Goal: Task Accomplishment & Management: Complete application form

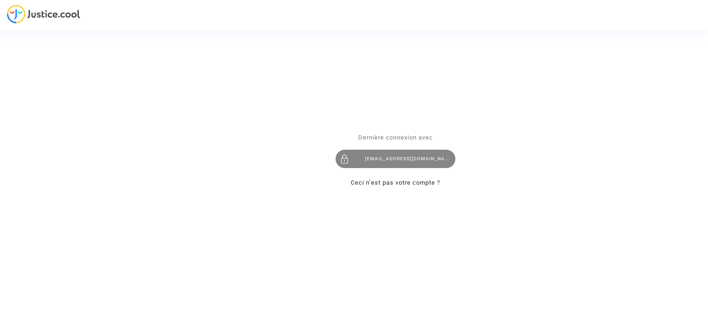
click at [396, 161] on div "katya.belchinska@skyrefund.com" at bounding box center [395, 159] width 120 height 18
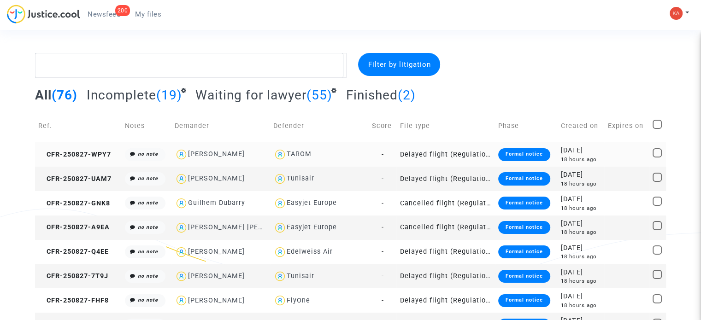
click at [322, 151] on div "TAROM" at bounding box center [319, 154] width 92 height 13
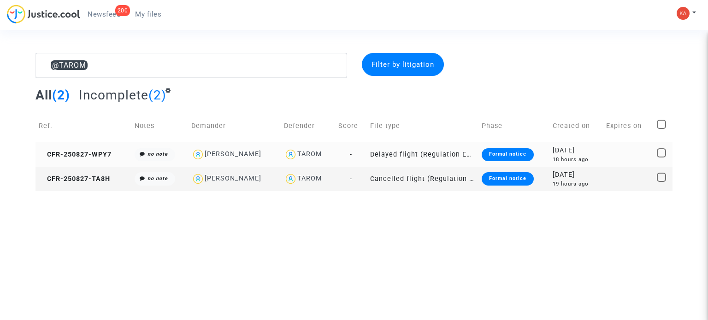
click at [267, 152] on div "Cosmin Andrei Ion" at bounding box center [234, 154] width 86 height 13
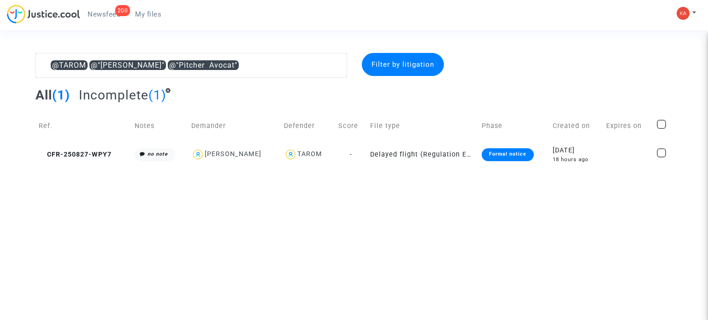
click at [267, 152] on div "Cosmin Andrei Ion" at bounding box center [234, 154] width 86 height 13
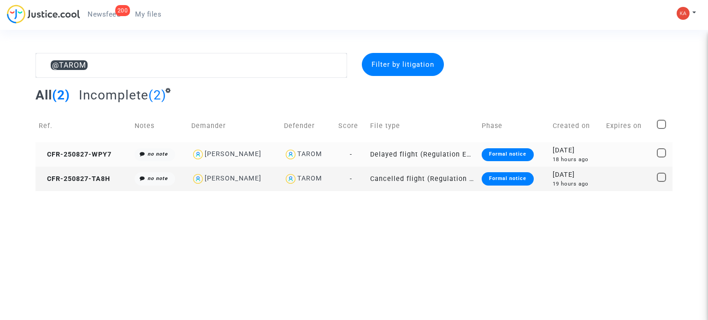
click at [223, 152] on div "Cosmin Andrei Ion" at bounding box center [233, 154] width 57 height 8
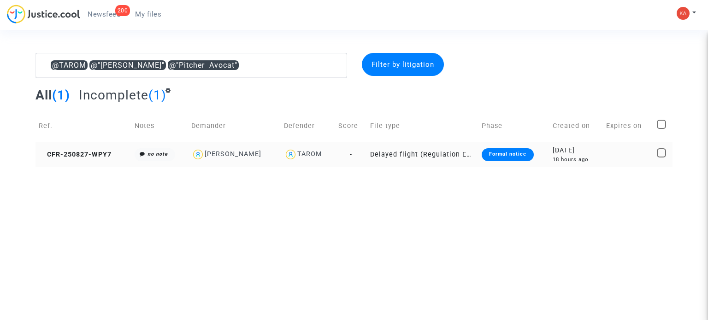
click at [308, 150] on div "TAROM" at bounding box center [309, 154] width 25 height 8
type textarea "@"Cosmin Andrei Ion" @"Pitcher Avocat""
click at [408, 154] on td "Delayed flight (Regulation EC 261/2004)" at bounding box center [423, 154] width 112 height 24
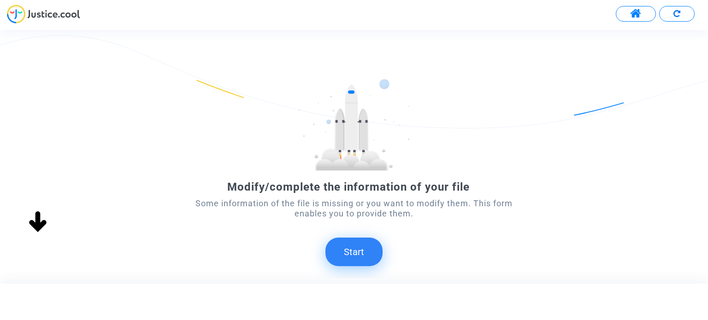
click at [361, 247] on button "Start" at bounding box center [353, 252] width 57 height 29
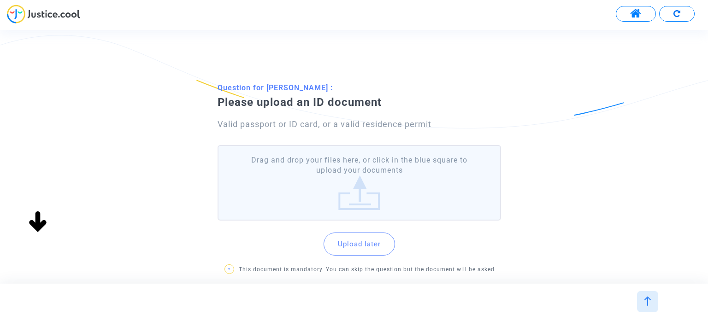
click at [342, 181] on label "Drag and drop your files here, or click in the blue square to upload your docum…" at bounding box center [359, 183] width 283 height 76
click at [0, 0] on input "Drag and drop your files here, or click in the blue square to upload your docum…" at bounding box center [0, 0] width 0 height 0
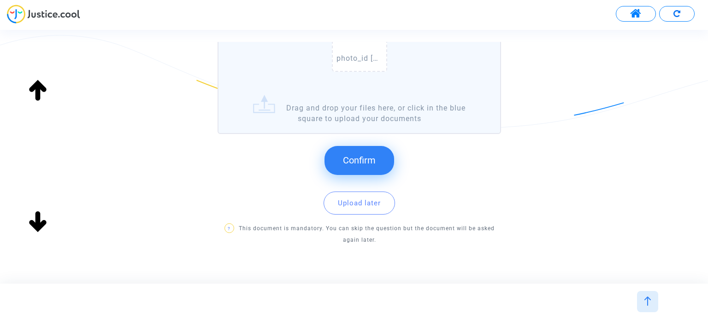
click at [342, 156] on button "Confirm" at bounding box center [359, 160] width 70 height 29
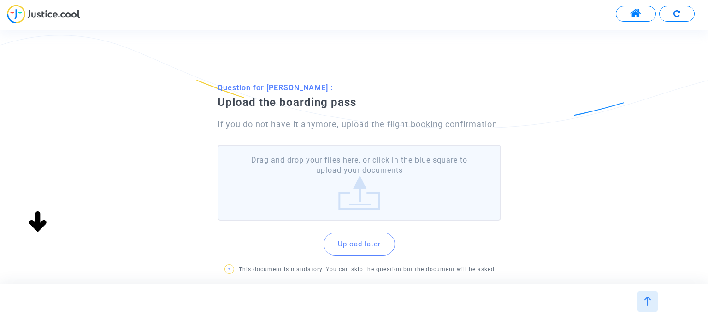
click at [357, 185] on label "Drag and drop your files here, or click in the blue square to upload your docum…" at bounding box center [359, 183] width 283 height 76
click at [0, 0] on input "Drag and drop your files here, or click in the blue square to upload your docum…" at bounding box center [0, 0] width 0 height 0
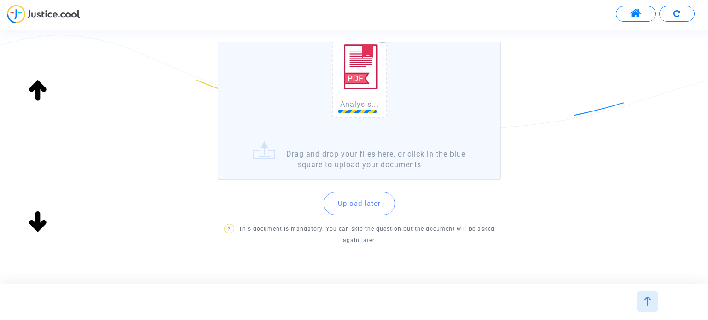
scroll to position [156, 0]
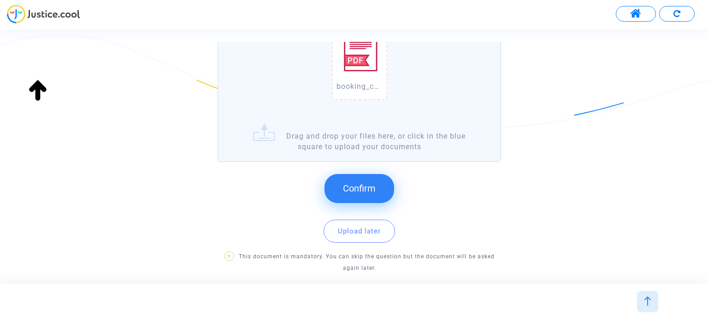
click at [365, 196] on button "Confirm" at bounding box center [359, 188] width 70 height 29
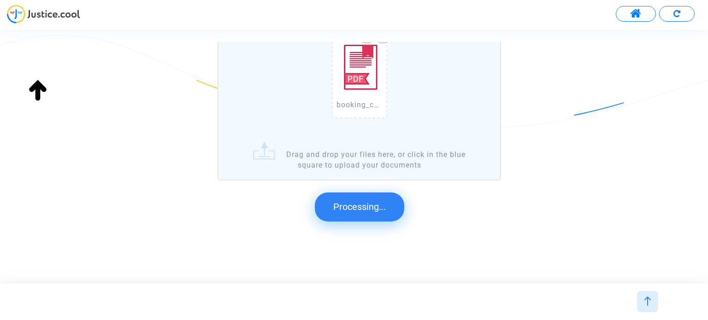
scroll to position [0, 0]
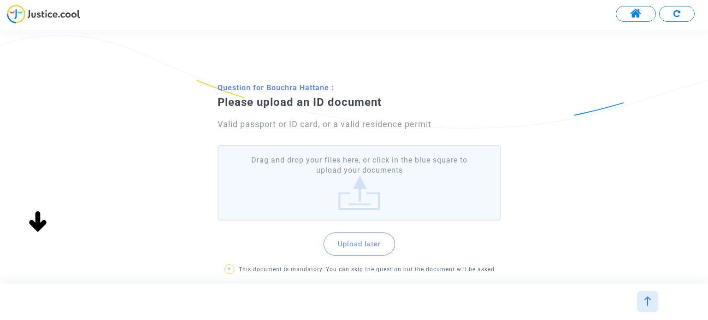
click at [357, 188] on label "Drag and drop your files here, or click in the blue square to upload your docum…" at bounding box center [359, 183] width 283 height 76
click at [0, 0] on input "Drag and drop your files here, or click in the blue square to upload your docum…" at bounding box center [0, 0] width 0 height 0
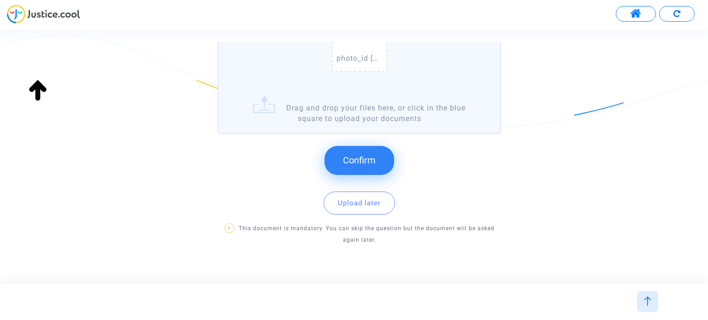
click at [376, 159] on button "Confirm" at bounding box center [359, 160] width 70 height 29
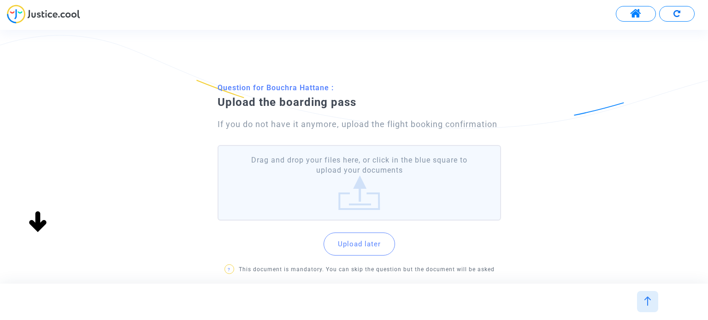
click at [368, 177] on label "Drag and drop your files here, or click in the blue square to upload your docum…" at bounding box center [359, 183] width 283 height 76
click at [0, 0] on input "Drag and drop your files here, or click in the blue square to upload your docum…" at bounding box center [0, 0] width 0 height 0
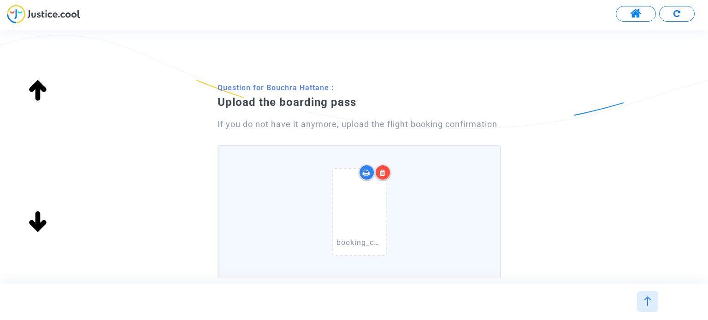
scroll to position [201, 0]
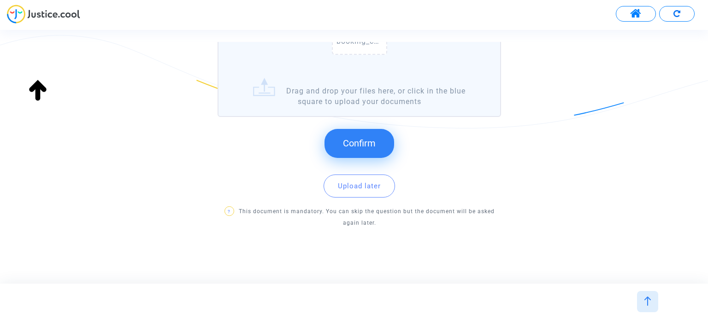
click at [375, 148] on button "Confirm" at bounding box center [359, 143] width 70 height 29
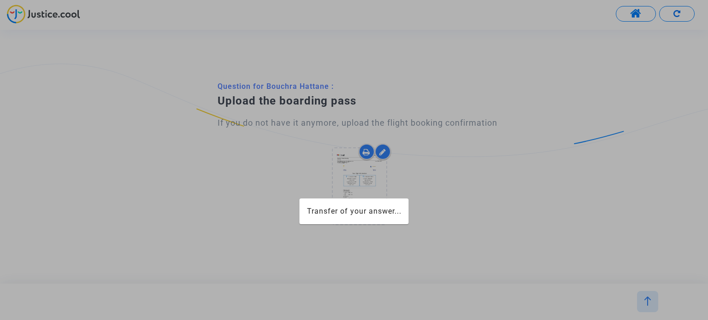
scroll to position [0, 0]
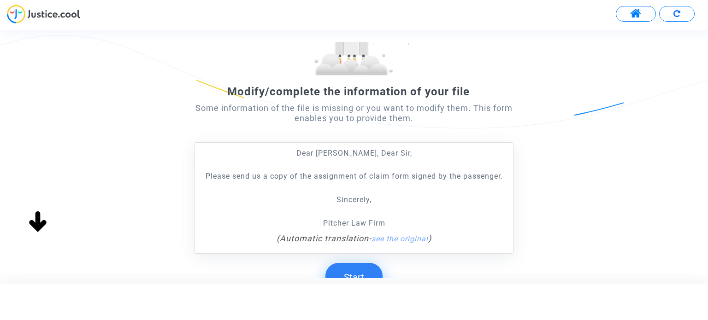
scroll to position [171, 0]
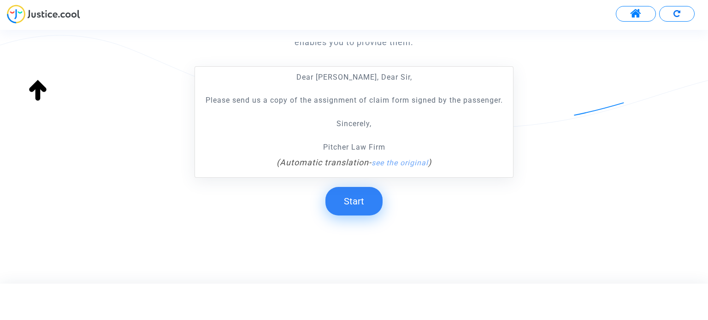
click at [367, 197] on button "Start" at bounding box center [353, 201] width 57 height 29
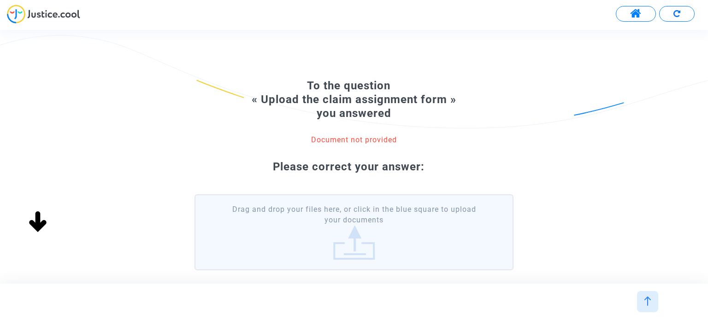
click at [350, 228] on label "Drag and drop your files here, or click in the blue square to upload your docum…" at bounding box center [353, 232] width 318 height 76
click at [0, 0] on input "Drag and drop your files here, or click in the blue square to upload your docum…" at bounding box center [0, 0] width 0 height 0
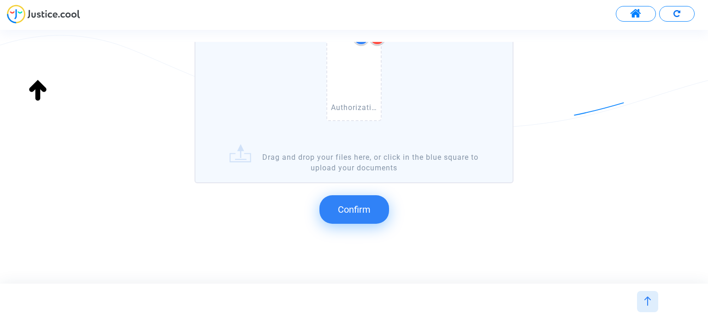
scroll to position [200, 0]
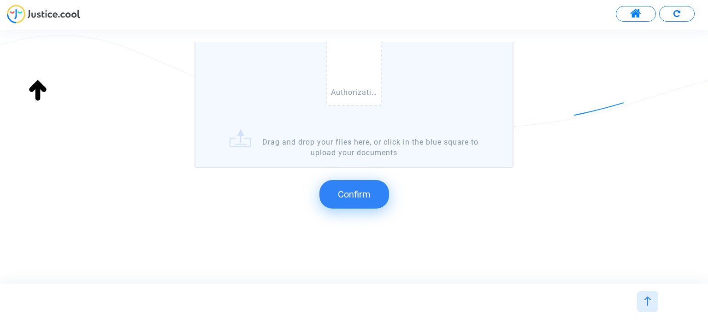
click at [362, 197] on span "Confirm" at bounding box center [354, 194] width 33 height 11
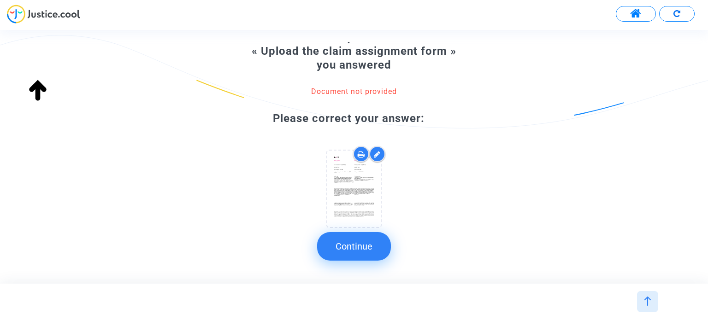
scroll to position [67, 0]
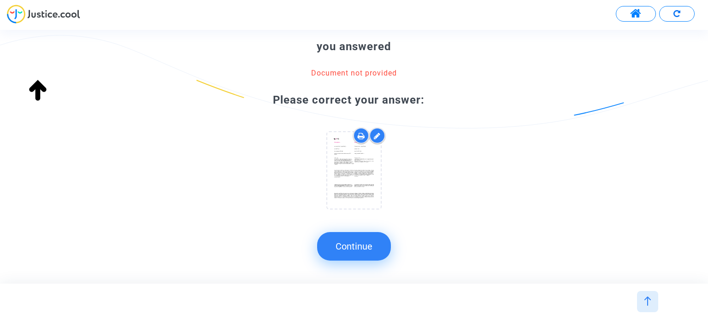
click at [376, 237] on button "Continue" at bounding box center [354, 246] width 74 height 29
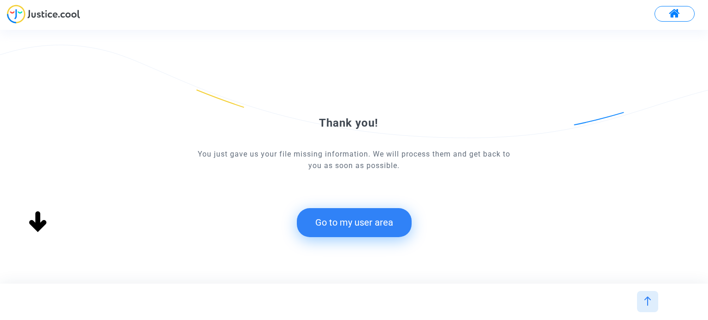
scroll to position [0, 0]
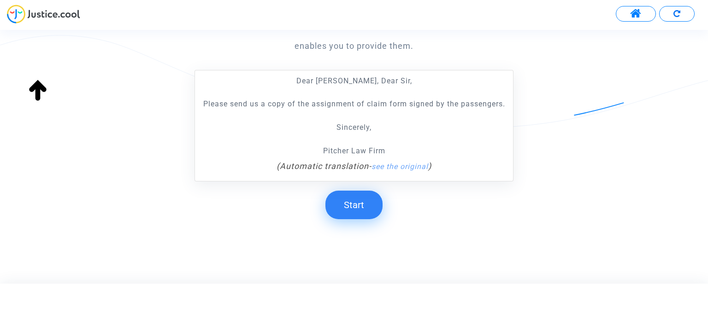
scroll to position [171, 0]
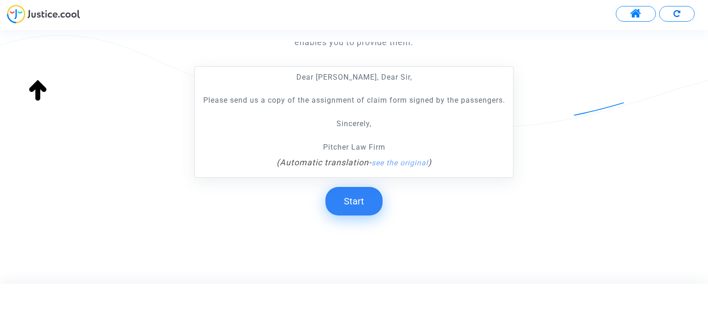
click at [356, 193] on button "Start" at bounding box center [353, 201] width 57 height 29
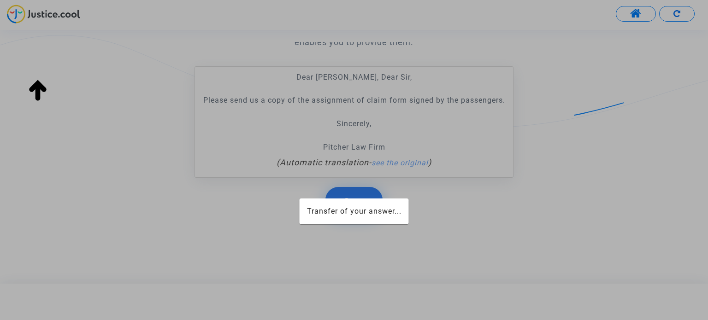
click at [356, 193] on div at bounding box center [354, 160] width 708 height 320
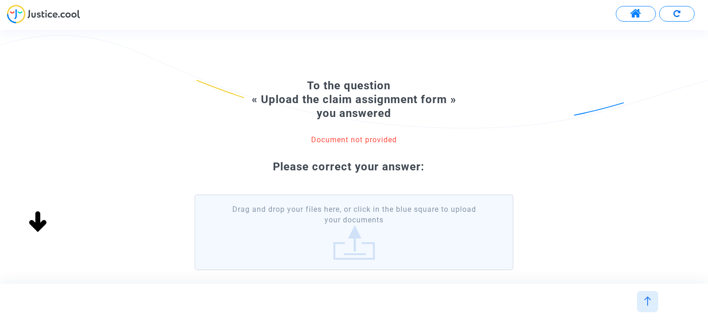
click at [356, 234] on label "Drag and drop your files here, or click in the blue square to upload your docum…" at bounding box center [353, 232] width 318 height 76
click at [0, 0] on input "Drag and drop your files here, or click in the blue square to upload your docum…" at bounding box center [0, 0] width 0 height 0
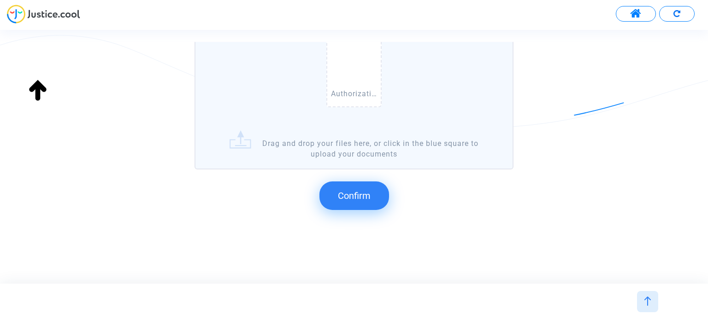
scroll to position [200, 0]
click at [363, 189] on span "Confirm" at bounding box center [354, 194] width 33 height 11
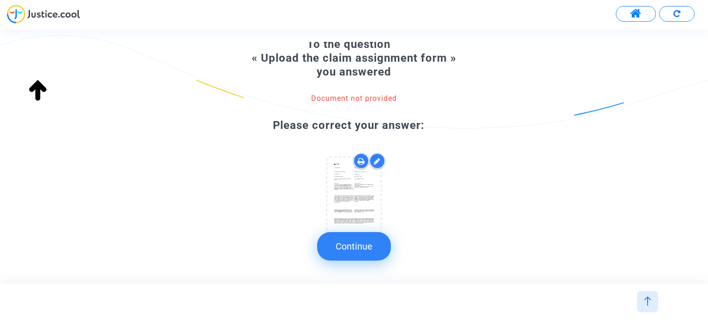
scroll to position [67, 0]
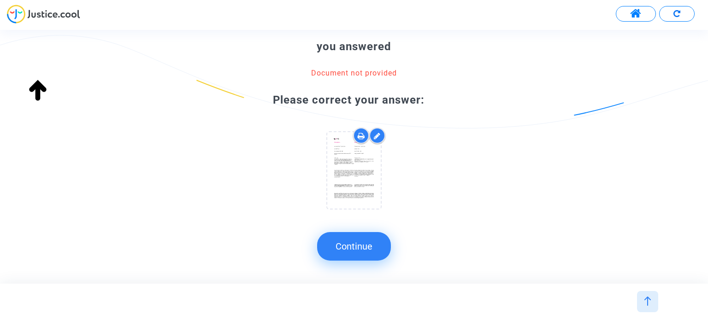
click at [367, 256] on button "Continue" at bounding box center [354, 246] width 74 height 29
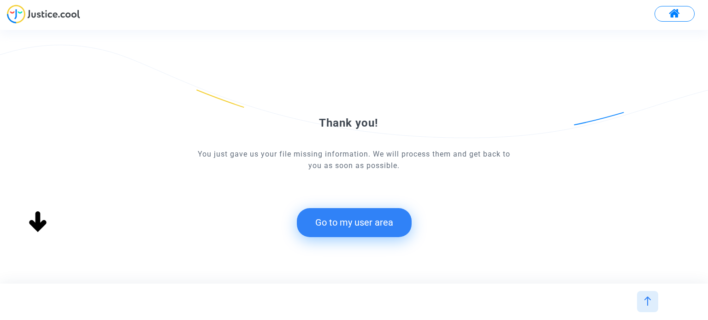
scroll to position [0, 0]
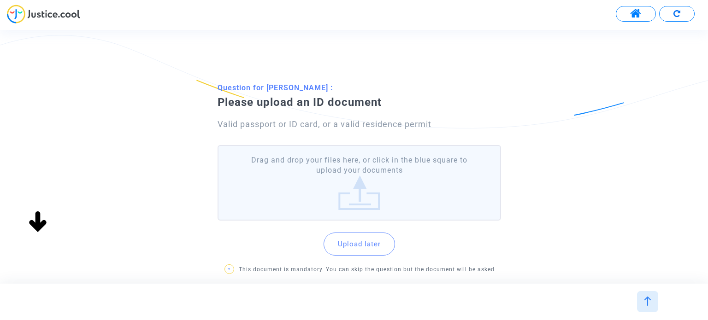
click at [364, 184] on label "Drag and drop your files here, or click in the blue square to upload your docum…" at bounding box center [359, 183] width 283 height 76
click at [0, 0] on input "Drag and drop your files here, or click in the blue square to upload your docum…" at bounding box center [0, 0] width 0 height 0
click at [388, 182] on label "Drag and drop your files here, or click in the blue square to upload your docum…" at bounding box center [359, 183] width 283 height 76
click at [0, 0] on input "Drag and drop your files here, or click in the blue square to upload your docum…" at bounding box center [0, 0] width 0 height 0
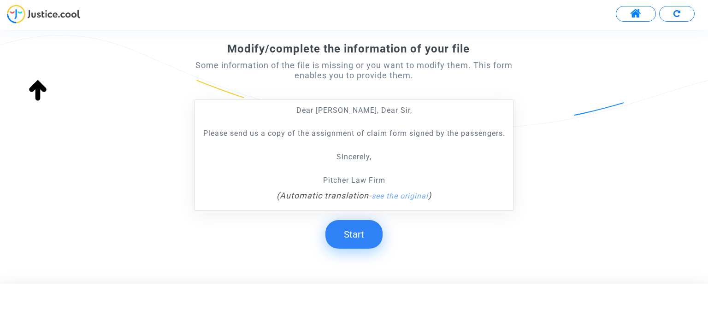
scroll to position [171, 0]
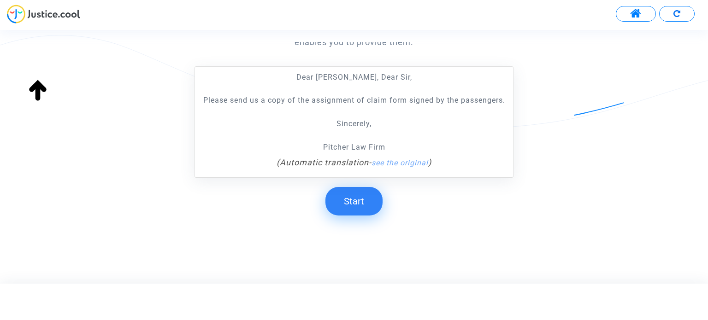
click at [340, 188] on button "Start" at bounding box center [353, 201] width 57 height 29
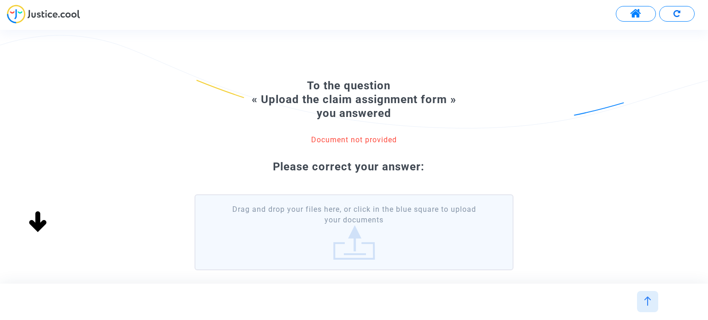
click at [389, 225] on label "Drag and drop your files here, or click in the blue square to upload your docum…" at bounding box center [353, 232] width 318 height 76
click at [0, 0] on input "Drag and drop your files here, or click in the blue square to upload your docum…" at bounding box center [0, 0] width 0 height 0
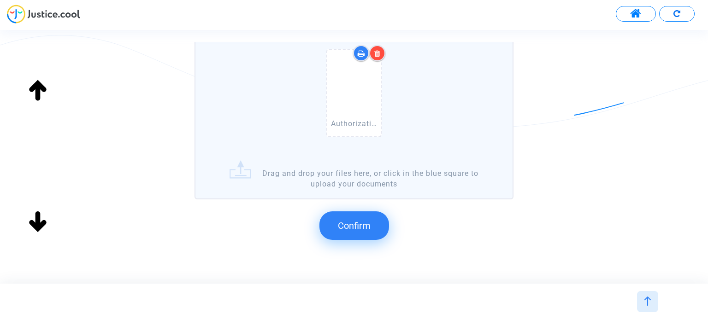
scroll to position [200, 0]
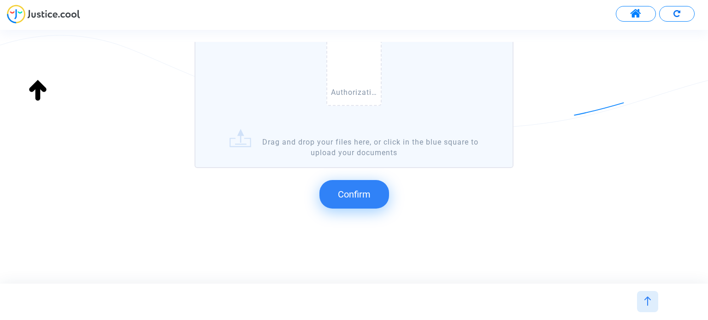
click at [362, 195] on span "Confirm" at bounding box center [354, 194] width 33 height 11
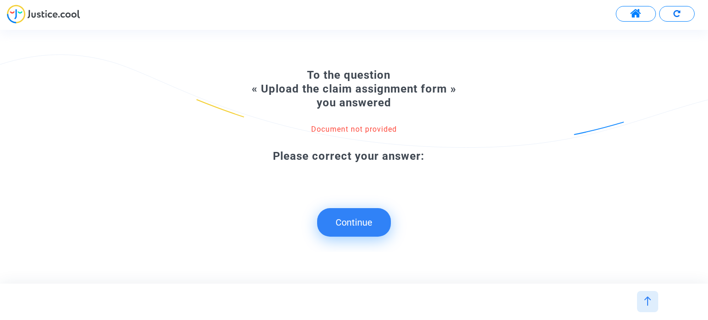
scroll to position [0, 0]
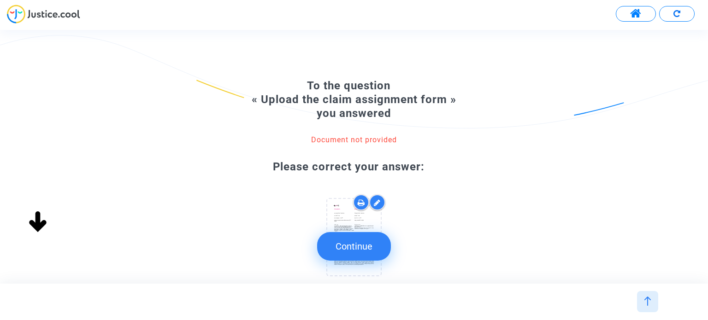
click at [385, 247] on button "Continue" at bounding box center [354, 246] width 74 height 29
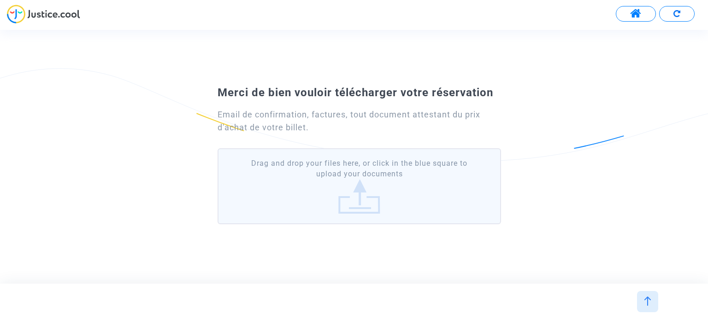
click at [380, 188] on label "Drag and drop your files here, or click in the blue square to upload your docum…" at bounding box center [359, 186] width 283 height 76
click at [0, 0] on input "Drag and drop your files here, or click in the blue square to upload your docum…" at bounding box center [0, 0] width 0 height 0
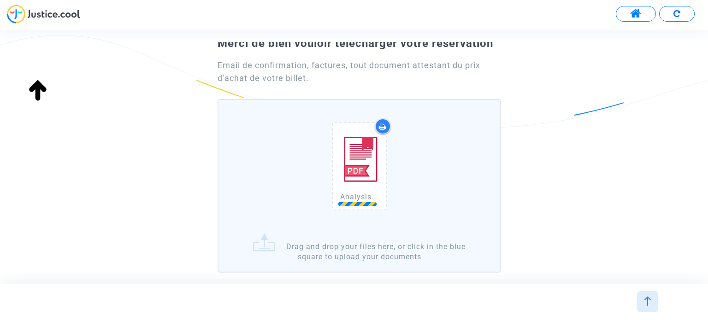
scroll to position [92, 0]
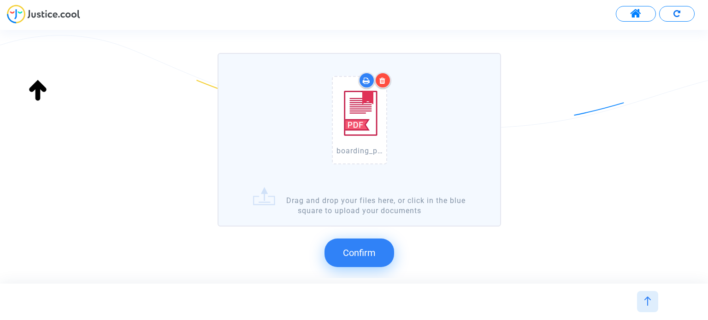
click at [367, 250] on span "Confirm" at bounding box center [359, 252] width 33 height 11
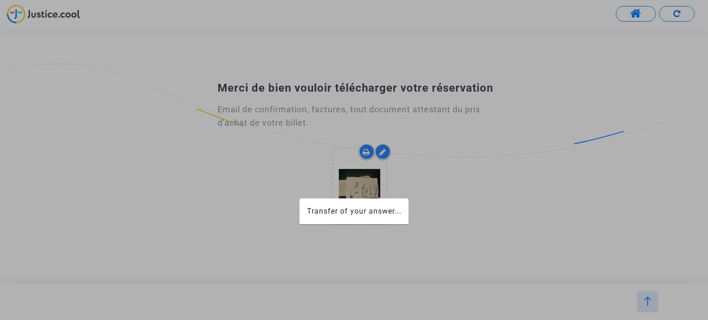
scroll to position [0, 0]
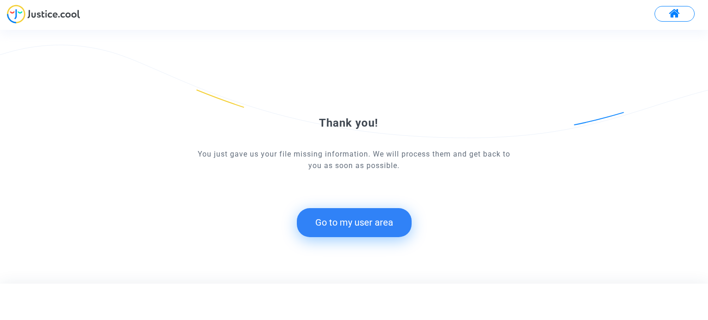
click at [374, 223] on button "Go to my user area" at bounding box center [354, 222] width 115 height 29
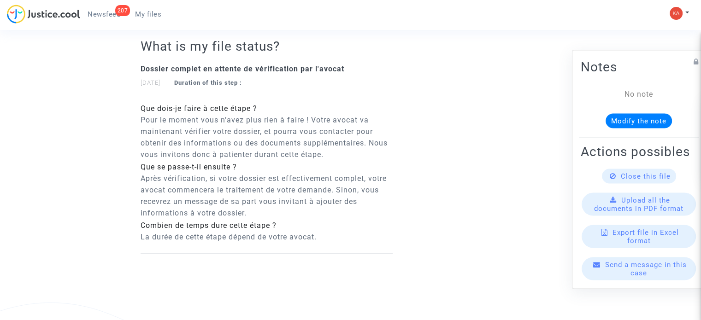
scroll to position [691, 0]
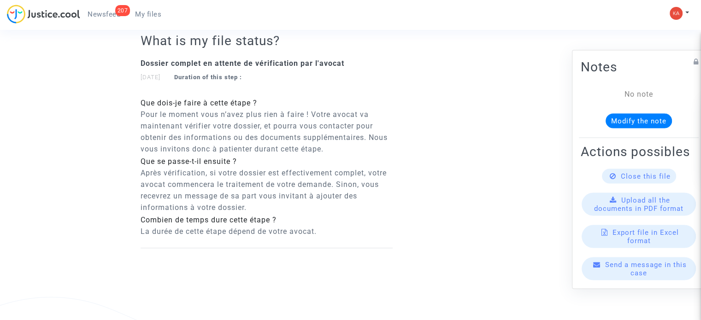
click at [648, 211] on span "Upload all the documents in PDF format" at bounding box center [638, 204] width 89 height 17
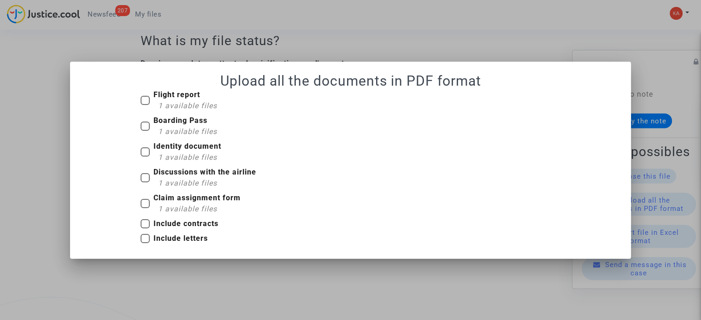
click at [515, 24] on div at bounding box center [350, 160] width 701 height 320
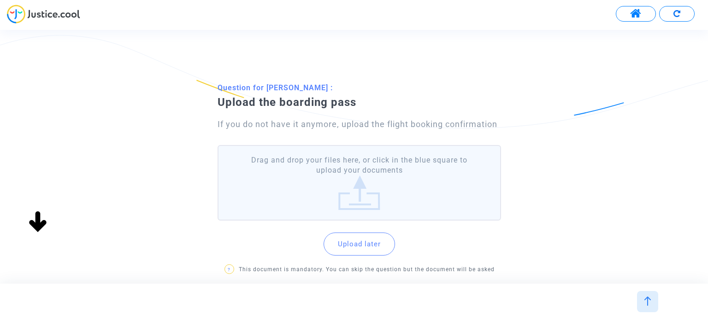
click at [376, 200] on label "Drag and drop your files here, or click in the blue square to upload your docum…" at bounding box center [359, 183] width 283 height 76
click at [0, 0] on input "Drag and drop your files here, or click in the blue square to upload your docum…" at bounding box center [0, 0] width 0 height 0
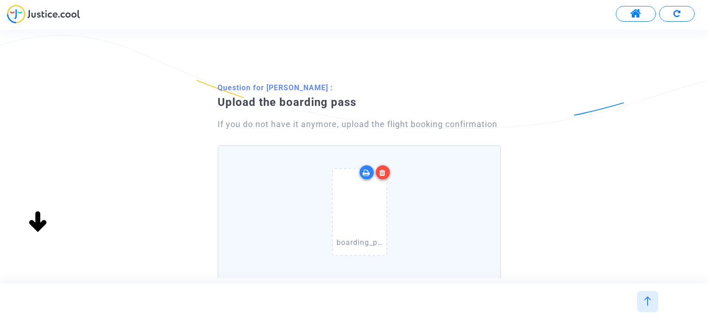
scroll to position [92, 0]
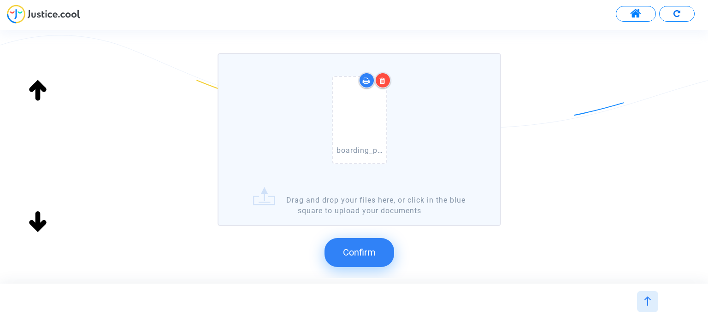
click at [383, 77] on icon at bounding box center [382, 80] width 6 height 7
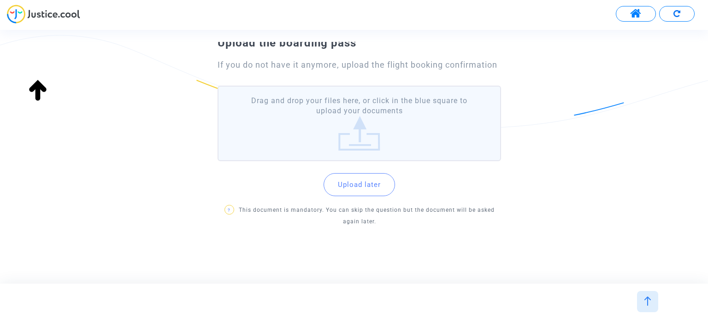
scroll to position [59, 0]
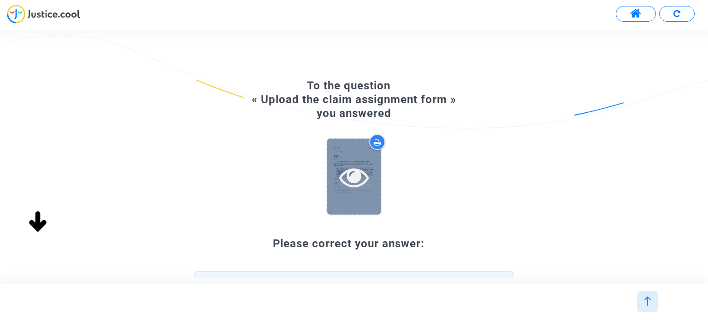
click at [349, 175] on icon at bounding box center [354, 176] width 30 height 29
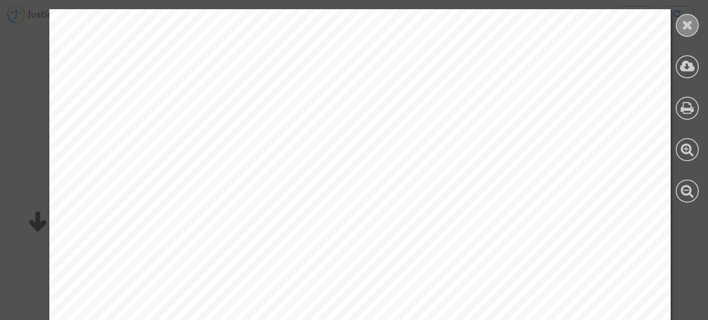
click at [682, 24] on icon at bounding box center [688, 25] width 12 height 14
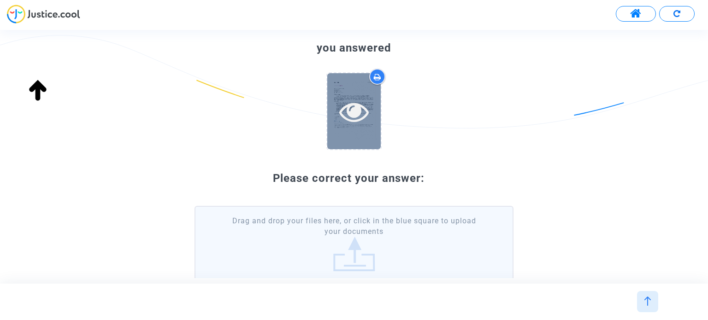
scroll to position [42, 0]
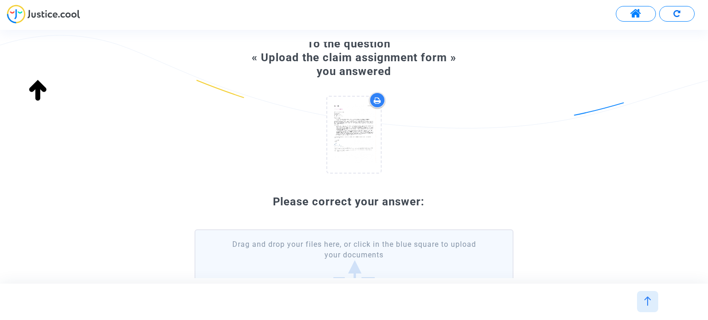
click at [377, 98] on icon at bounding box center [377, 100] width 7 height 7
click at [389, 250] on label "Drag and drop your files here, or click in the blue square to upload your docum…" at bounding box center [353, 267] width 318 height 76
click at [0, 0] on input "Drag and drop your files here, or click in the blue square to upload your docum…" at bounding box center [0, 0] width 0 height 0
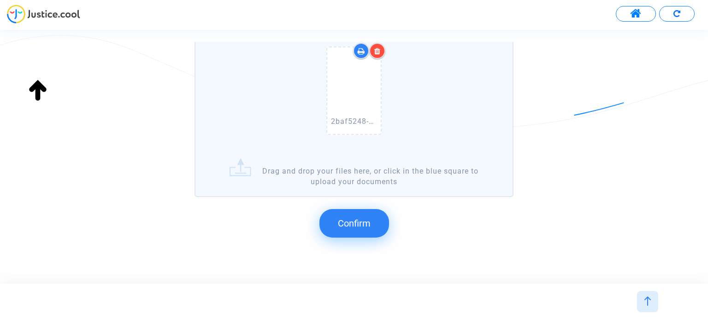
scroll to position [276, 0]
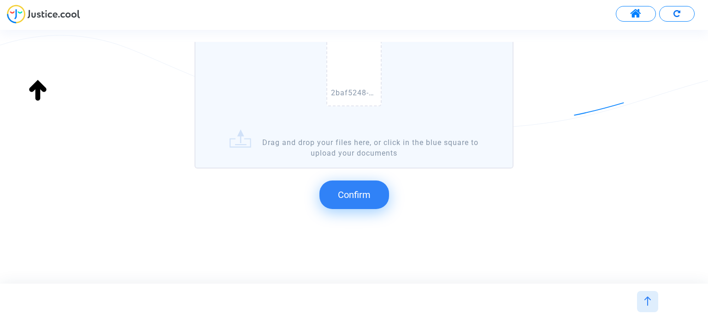
click at [360, 193] on span "Confirm" at bounding box center [354, 194] width 33 height 11
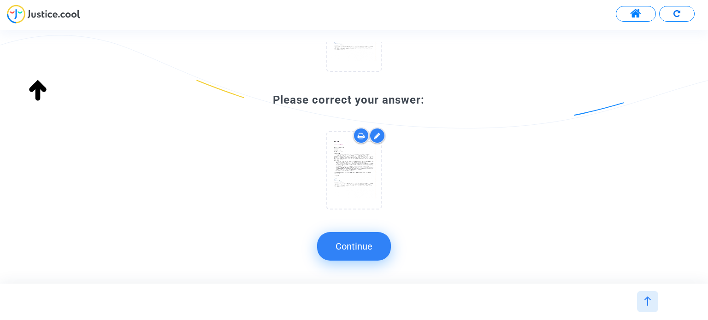
click at [364, 240] on button "Continue" at bounding box center [354, 246] width 74 height 29
